Goal: Book appointment/travel/reservation

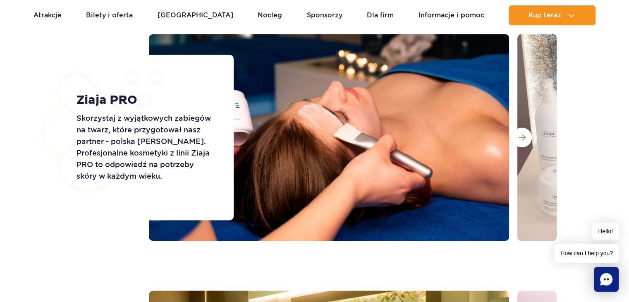
scroll to position [1172, 0]
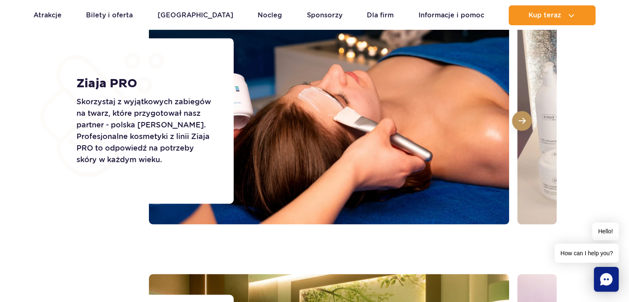
click at [525, 120] on span at bounding box center [522, 120] width 7 height 7
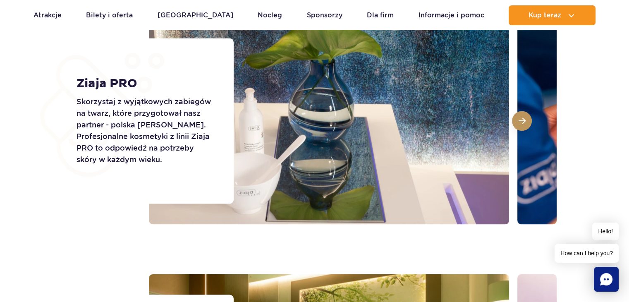
click at [525, 120] on span at bounding box center [522, 120] width 7 height 7
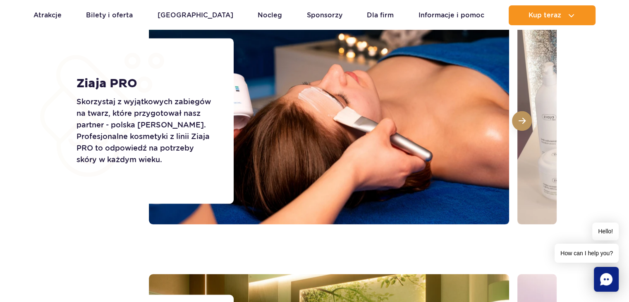
click at [525, 120] on span at bounding box center [522, 120] width 7 height 7
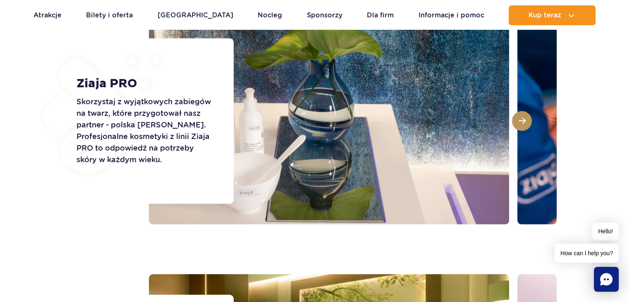
click at [525, 120] on span at bounding box center [522, 120] width 7 height 7
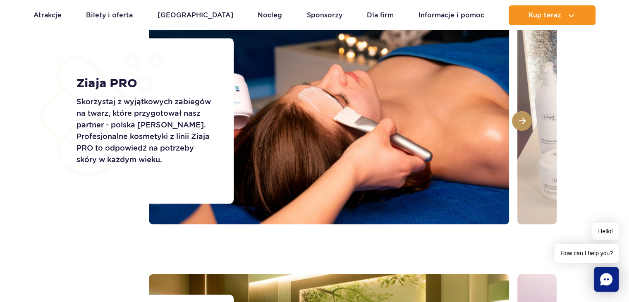
click at [525, 120] on span at bounding box center [522, 120] width 7 height 7
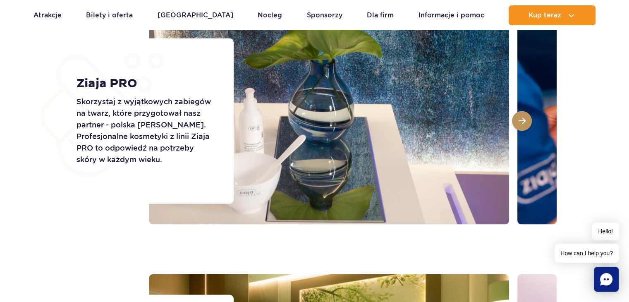
click at [525, 120] on span at bounding box center [522, 120] width 7 height 7
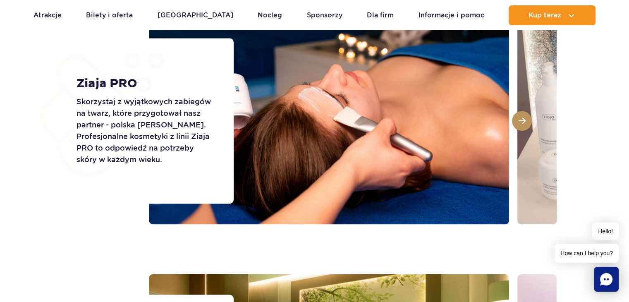
click at [525, 120] on span at bounding box center [522, 120] width 7 height 7
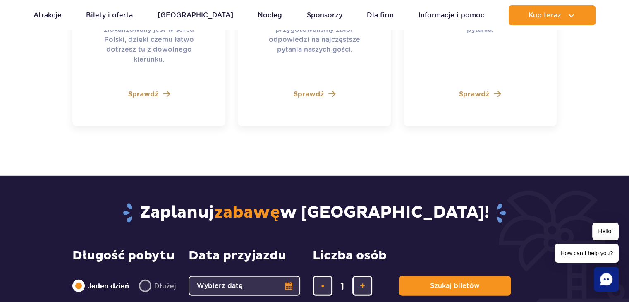
scroll to position [0, 0]
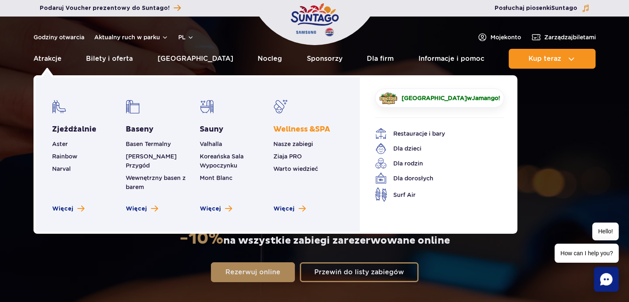
click at [298, 134] on span "Wellness & SPA" at bounding box center [301, 130] width 57 height 10
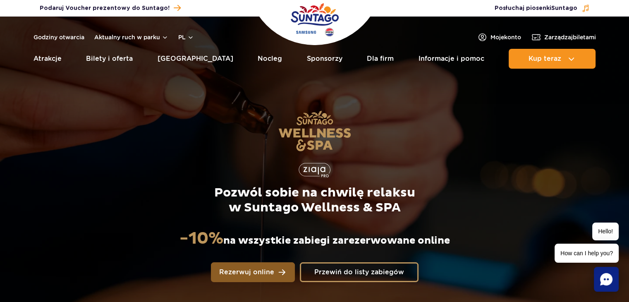
click at [252, 269] on span "Rezerwuj online" at bounding box center [246, 272] width 55 height 7
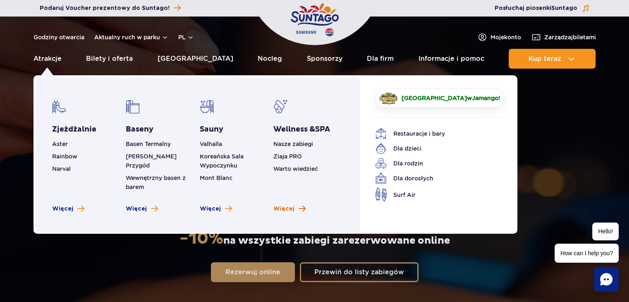
click at [287, 205] on span "Więcej" at bounding box center [283, 209] width 21 height 8
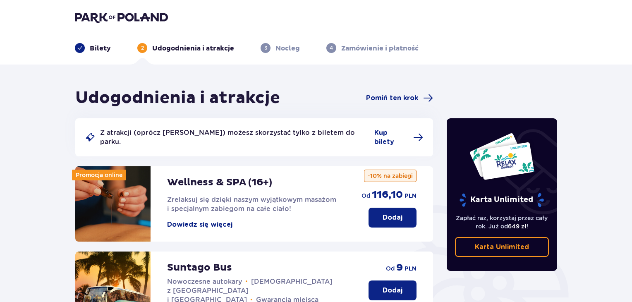
scroll to position [264, 0]
